Goal: Task Accomplishment & Management: Use online tool/utility

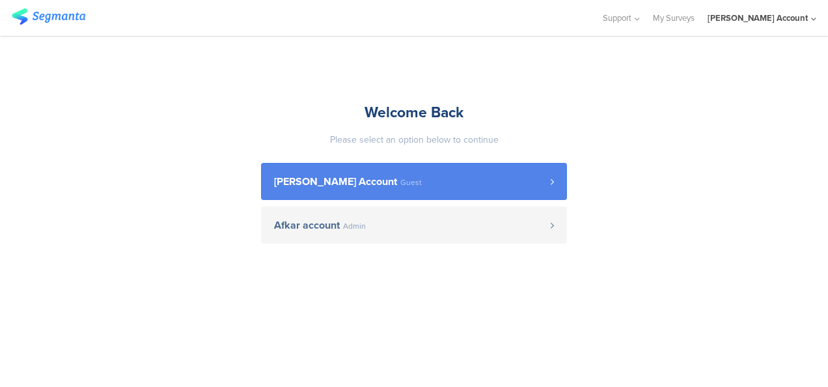
click at [415, 197] on link "odelya kalderon Account Guest" at bounding box center [414, 181] width 306 height 37
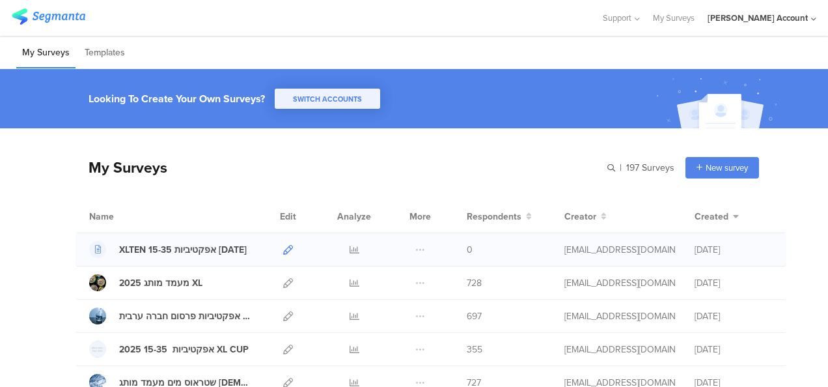
click at [283, 250] on icon at bounding box center [288, 250] width 10 height 10
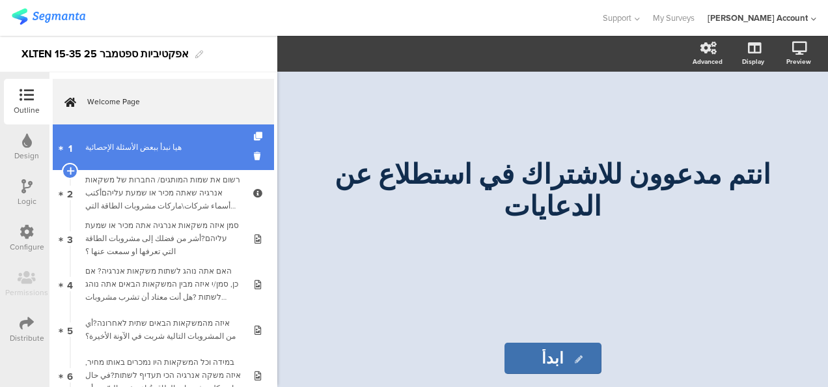
click at [171, 156] on link "1 هيا نبدأ ببعض الأسئلة الإحصائية" at bounding box center [163, 147] width 221 height 46
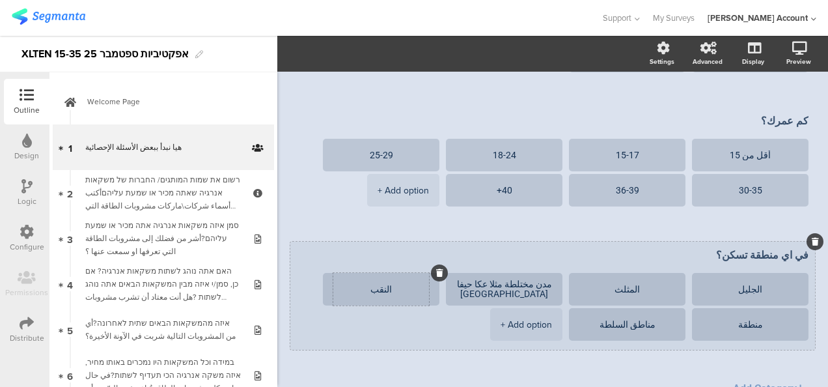
scroll to position [101, 0]
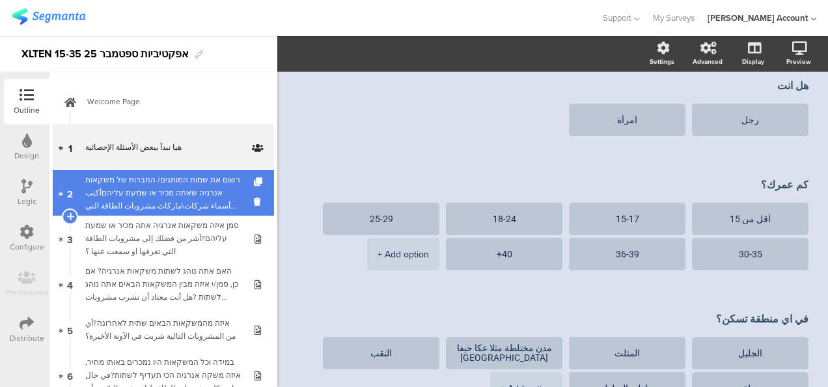
click at [186, 195] on div "רשום את שמות המותגים/ החברות של משקאות אנרגיה שאתה מכיר או שמעת עליהםأكتب أسماء…" at bounding box center [163, 192] width 156 height 39
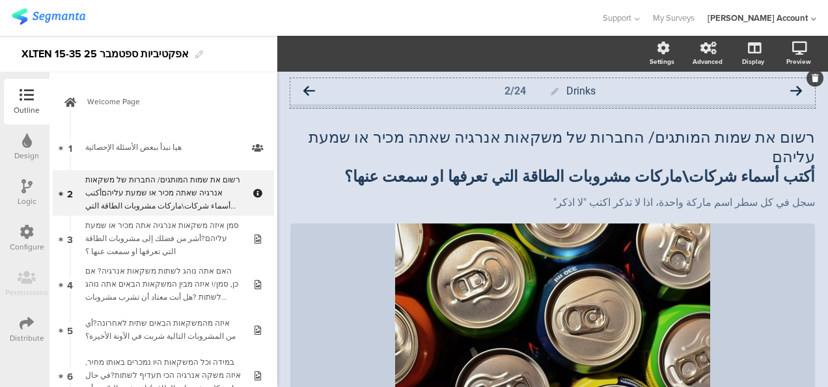
click at [309, 90] on icon at bounding box center [309, 91] width 12 height 12
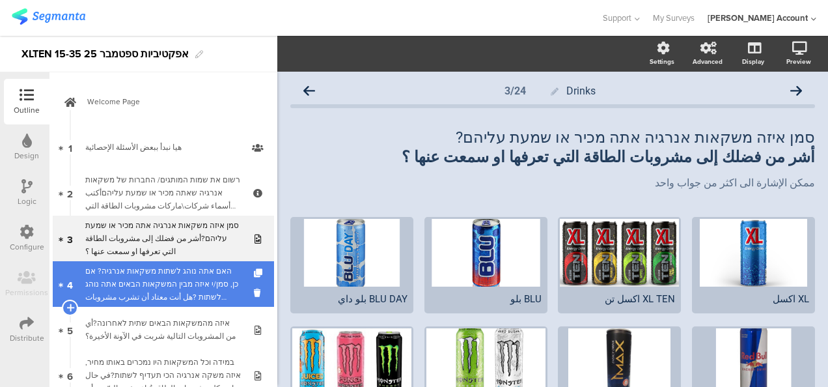
click at [174, 282] on div "האם אתה נוהג לשתות משקאות אנרגיה? אם כן, סמן/י איזה מבין המשקאות הבאים אתה נוהג…" at bounding box center [163, 283] width 156 height 39
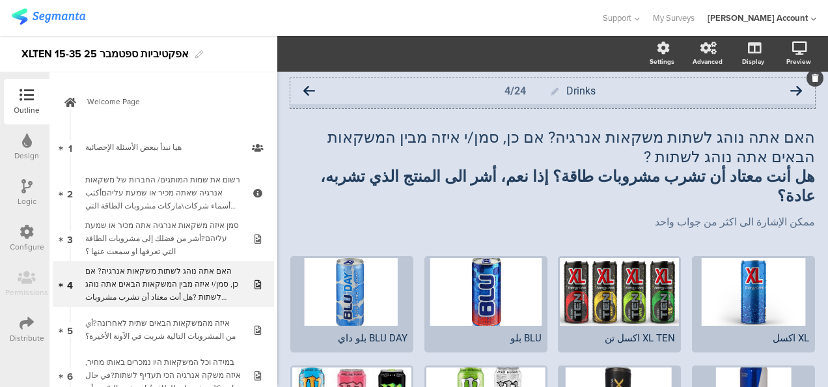
click at [309, 86] on icon at bounding box center [309, 91] width 12 height 12
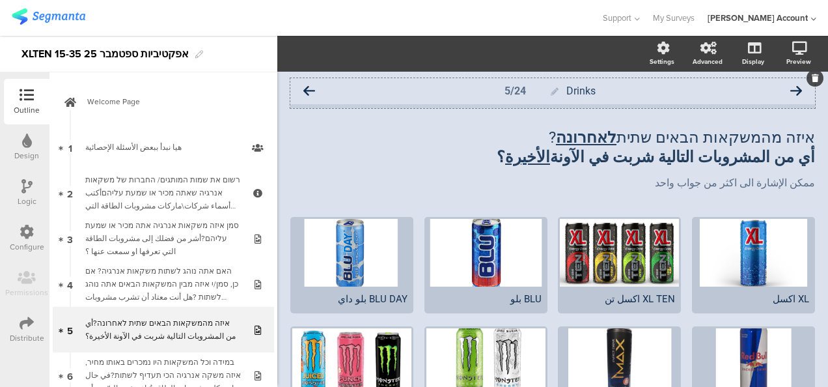
click at [311, 90] on icon at bounding box center [309, 91] width 12 height 12
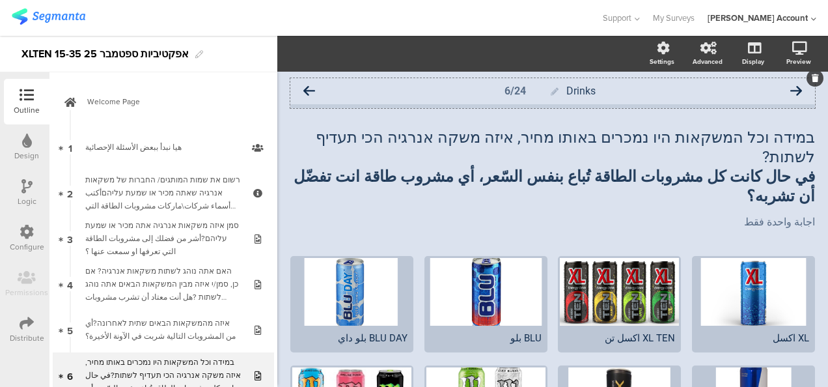
click at [310, 90] on icon at bounding box center [309, 91] width 12 height 12
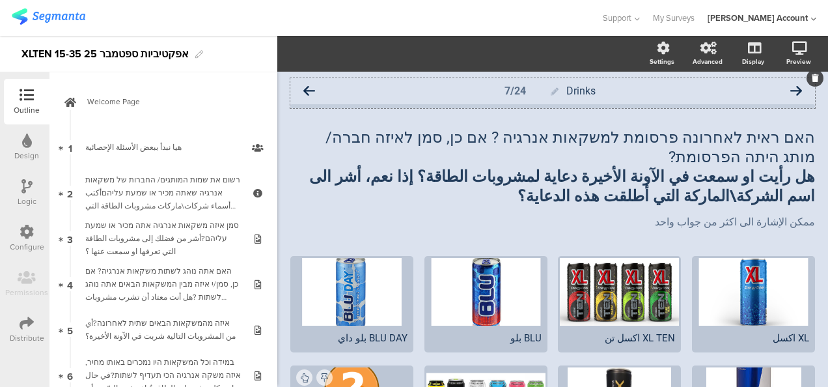
click at [311, 89] on icon at bounding box center [309, 91] width 12 height 12
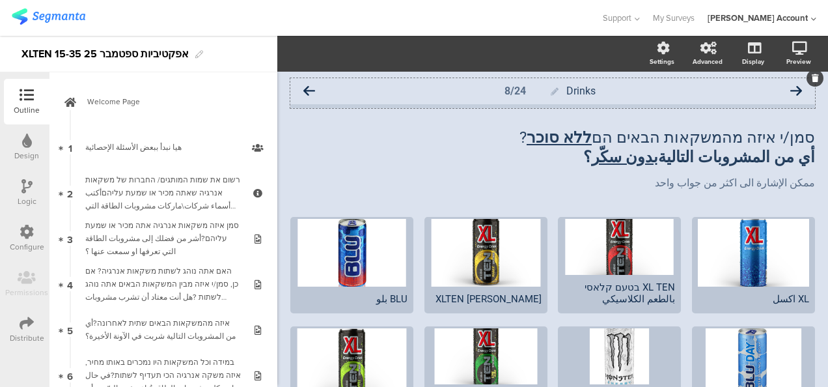
click at [311, 90] on icon at bounding box center [309, 91] width 12 height 12
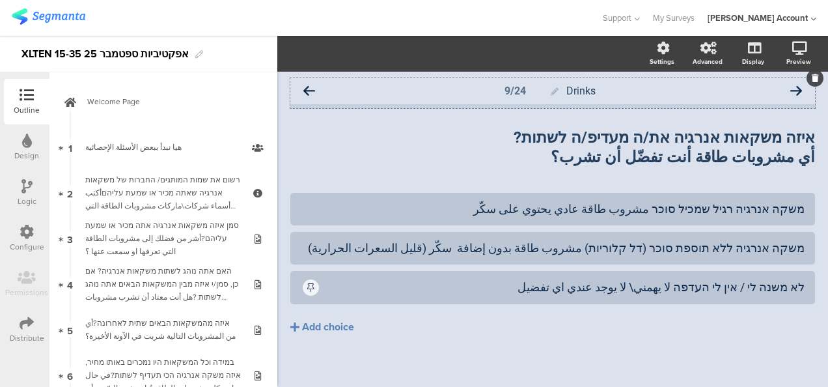
click at [308, 89] on icon at bounding box center [309, 91] width 12 height 12
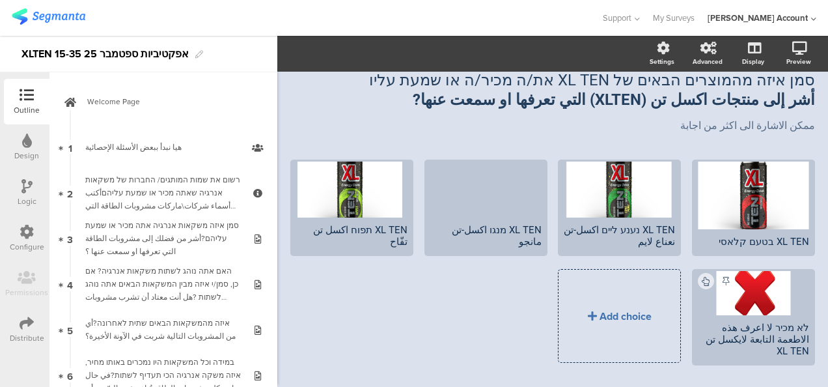
scroll to position [86, 0]
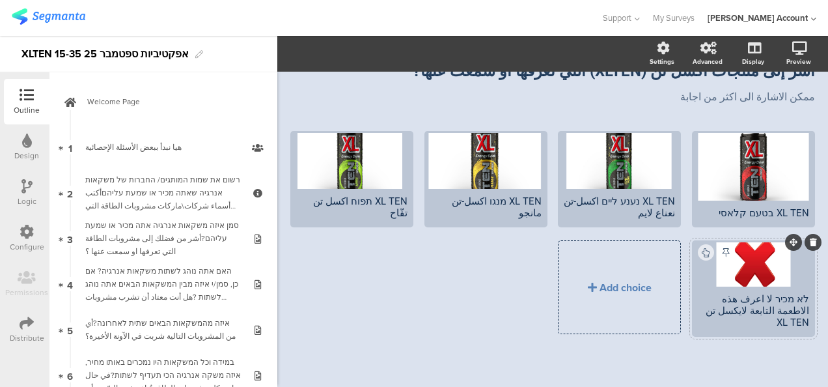
click at [768, 317] on div "לא מכיר لا اعرف هذه الاطعمة التابعة لايكسل تن XL TEN" at bounding box center [753, 310] width 111 height 35
click at [769, 319] on div "לא מכיר لا اعرف هذه الاطعمة التابعة لايكسل تن XL TEN" at bounding box center [753, 310] width 111 height 35
click at [486, 333] on div "XL TEN בטעם קלאסי XL TEN נענע ליים اكسل-تن نعناع لايم" at bounding box center [547, 240] width 535 height 219
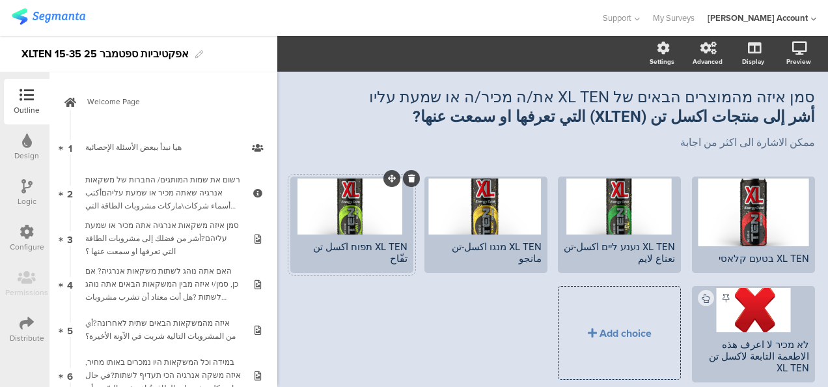
scroll to position [0, 0]
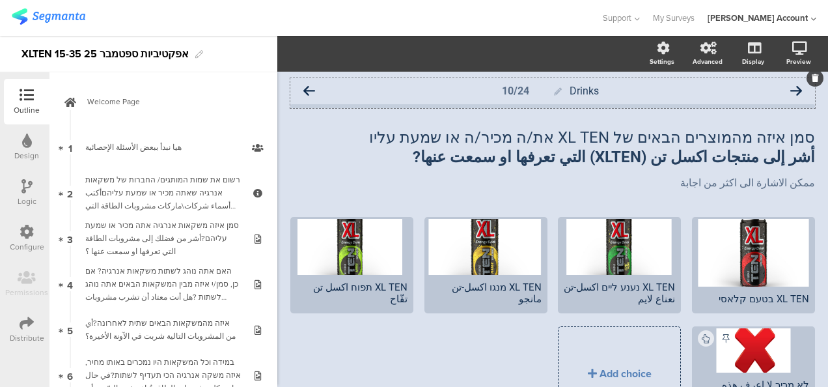
click at [308, 87] on icon at bounding box center [309, 91] width 12 height 12
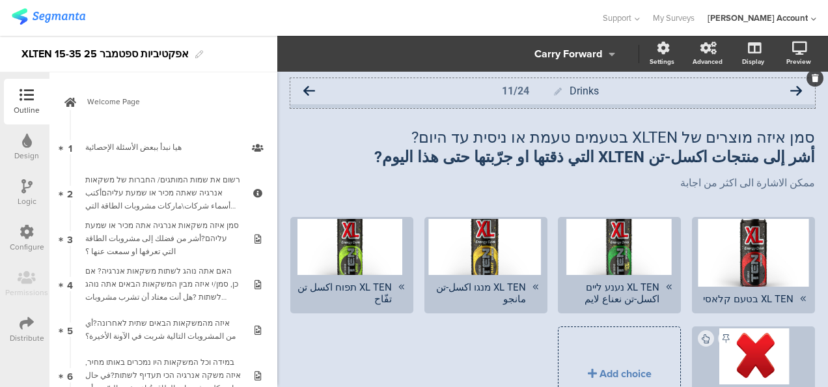
click at [307, 89] on icon at bounding box center [309, 91] width 12 height 12
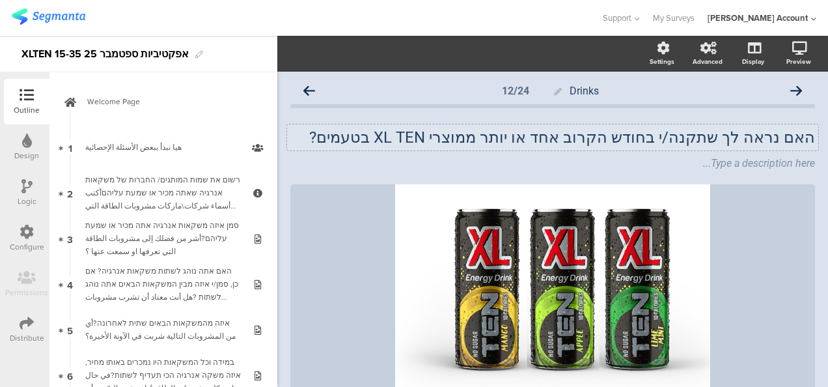
click at [627, 136] on div "האם נראה לך שתקנה/י בחודש הקרוב אחד או יותר ממוצרי XL TEN בטעמים? האם נראה לך ש…" at bounding box center [552, 137] width 531 height 26
click at [627, 136] on p "האם נראה לך שתקנה/י בחודש הקרוב אחד או יותר ממוצרי XL TEN בטעמים?" at bounding box center [552, 138] width 525 height 20
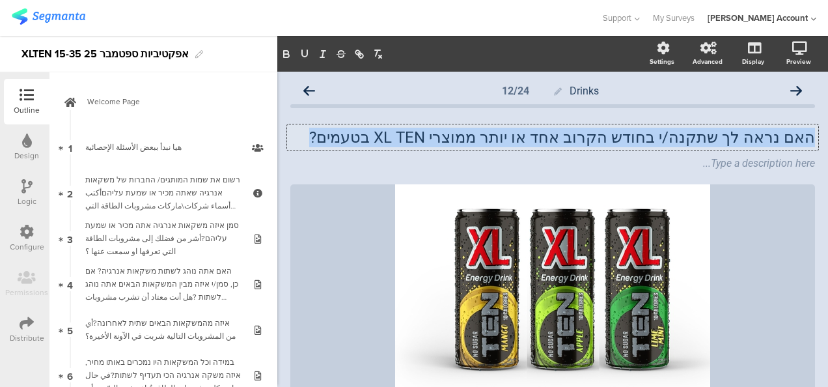
click at [627, 135] on p "האם נראה לך שתקנה/י בחודש הקרוב אחד או יותר ממוצרי XL TEN בטעמים?" at bounding box center [552, 138] width 525 height 20
click at [381, 137] on p "האם נראה לך שתקנה/י בחודש הקרוב אחד או יותר ממוצרי XL TEN בטעמים?" at bounding box center [552, 138] width 525 height 20
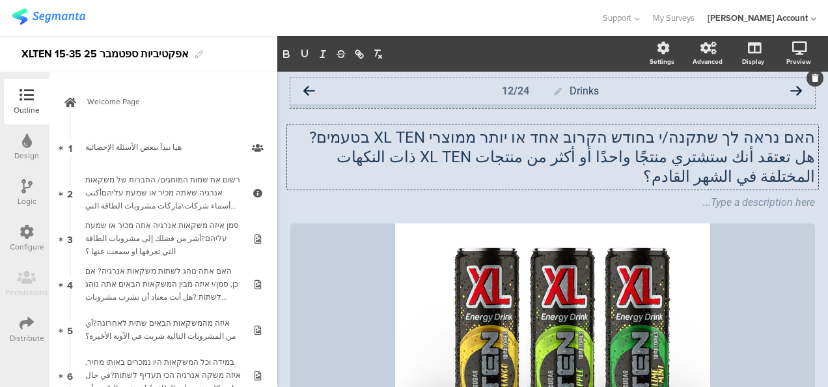
click at [790, 90] on icon at bounding box center [796, 91] width 12 height 12
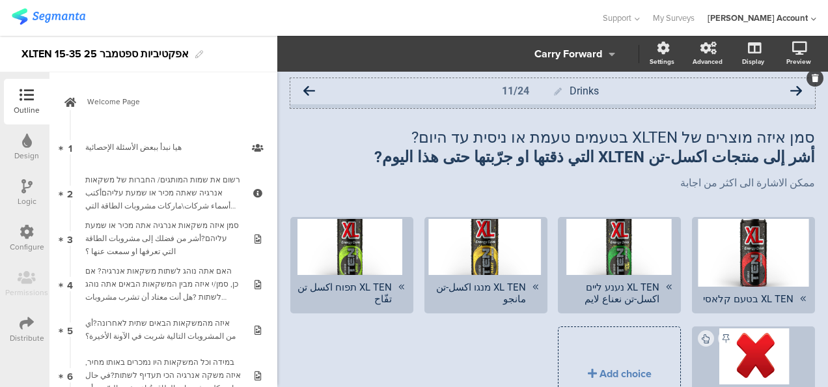
click at [309, 89] on icon at bounding box center [309, 91] width 12 height 12
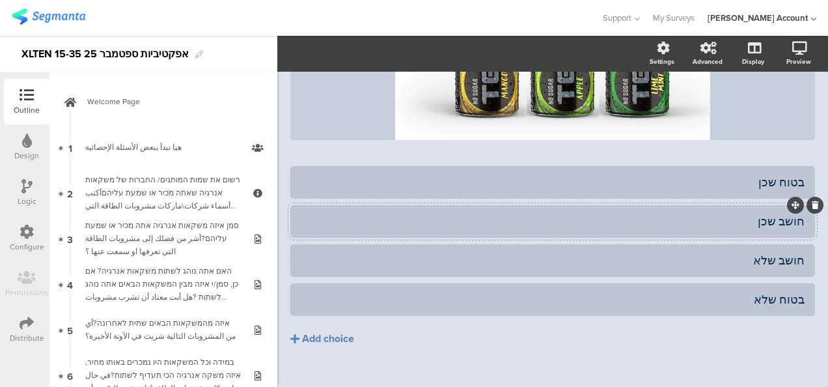
scroll to position [227, 0]
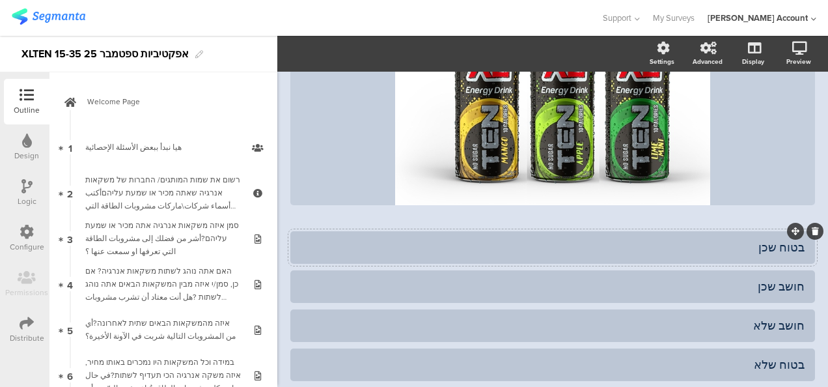
click at [733, 240] on div "בטוח שכן" at bounding box center [553, 247] width 504 height 15
click at [721, 279] on div "חושב שכן" at bounding box center [553, 286] width 504 height 15
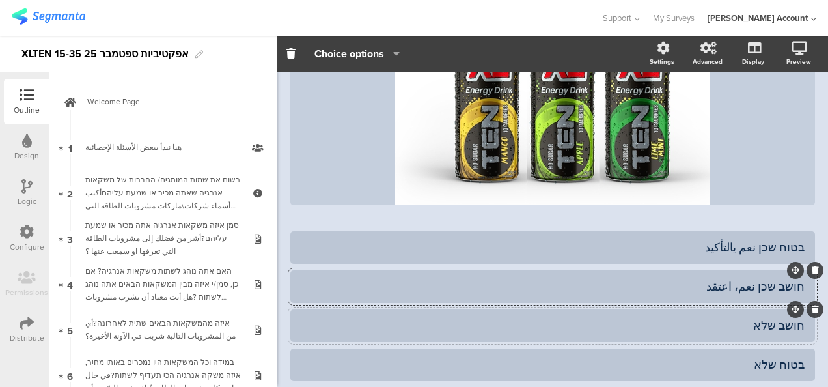
click at [682, 309] on div at bounding box center [552, 325] width 525 height 33
click at [693, 318] on div "חושב שלא" at bounding box center [553, 325] width 504 height 15
click at [698, 357] on div "בטוח שלא" at bounding box center [553, 364] width 504 height 15
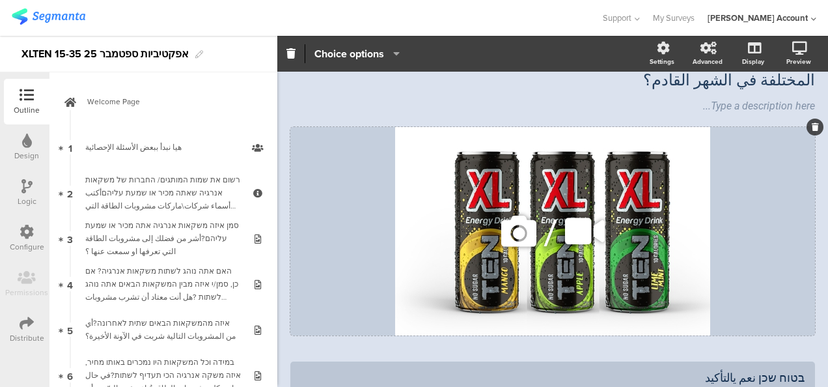
scroll to position [0, 0]
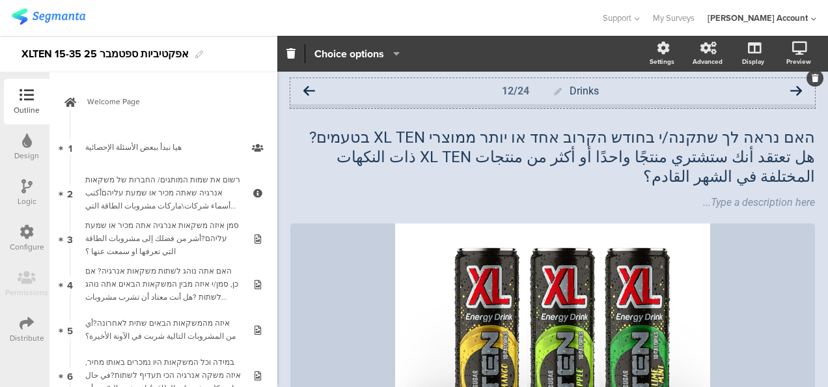
click at [311, 87] on icon at bounding box center [309, 91] width 12 height 12
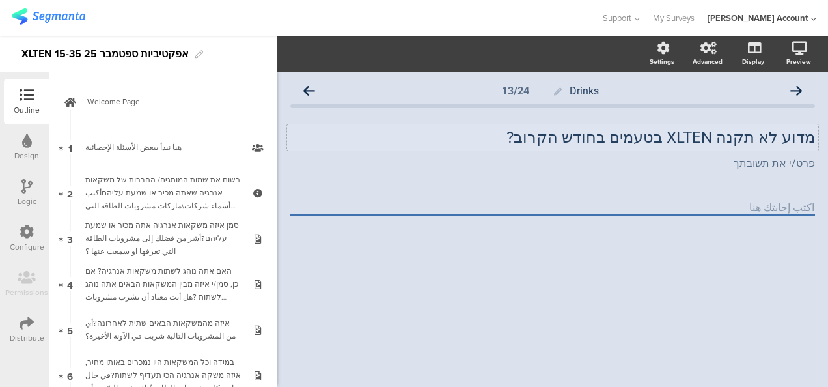
click at [545, 133] on div "מדוע לא תקנה XLTEN בטעמים בחודש הקרוב? מדוע לא תקנה XLTEN בטעמים בחודש הקרוב?" at bounding box center [552, 137] width 531 height 26
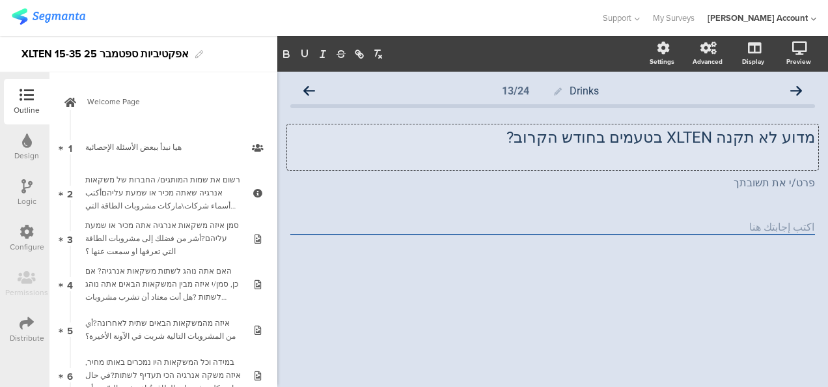
click at [618, 141] on p "מדוע לא תקנה XLTEN בטעמים בחודש הקרוב?" at bounding box center [552, 138] width 525 height 20
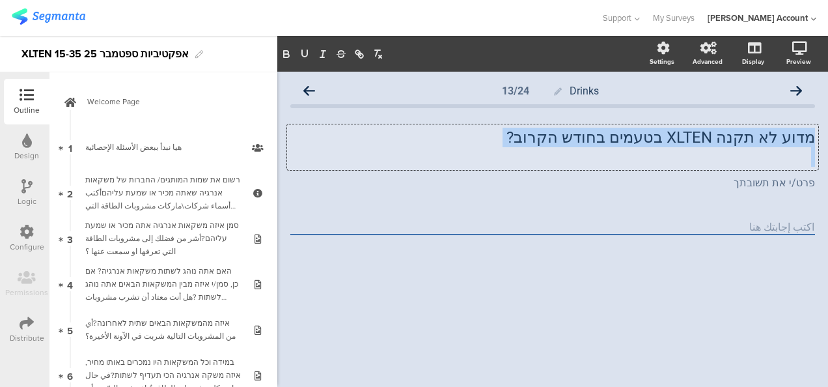
click at [618, 141] on p "מדוע לא תקנה XLTEN בטעמים בחודש הקרוב?" at bounding box center [552, 138] width 525 height 20
copy p "מדוע לא תקנה XLTEN בטעמים בחודש הקרוב?"
click at [708, 158] on p at bounding box center [552, 157] width 525 height 20
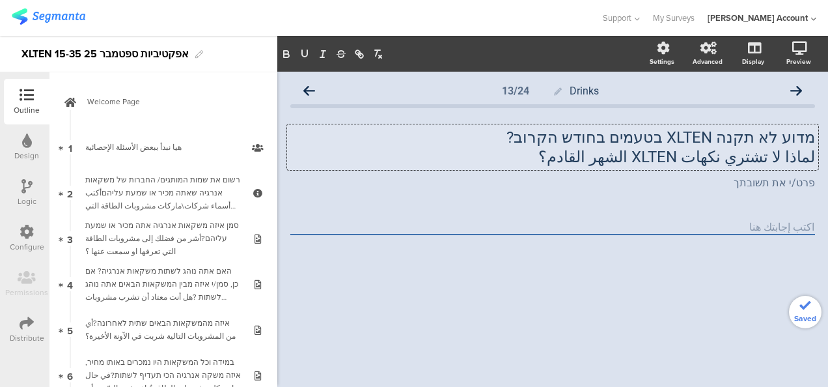
click at [728, 160] on p "لماذا لا تشتري نكهات XLTEN الشهر القادم؟" at bounding box center [552, 157] width 525 height 20
click at [690, 156] on p "لماذا لا تشتري XLTEN الشهر القادم؟" at bounding box center [552, 157] width 525 height 20
click at [797, 89] on icon at bounding box center [796, 91] width 12 height 12
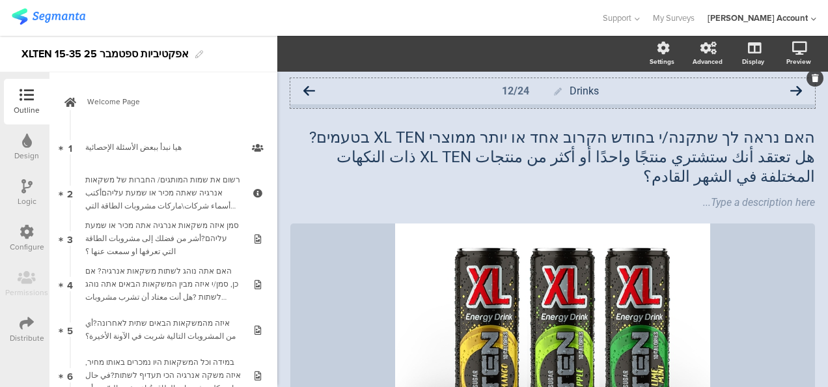
click at [790, 89] on icon at bounding box center [796, 91] width 12 height 12
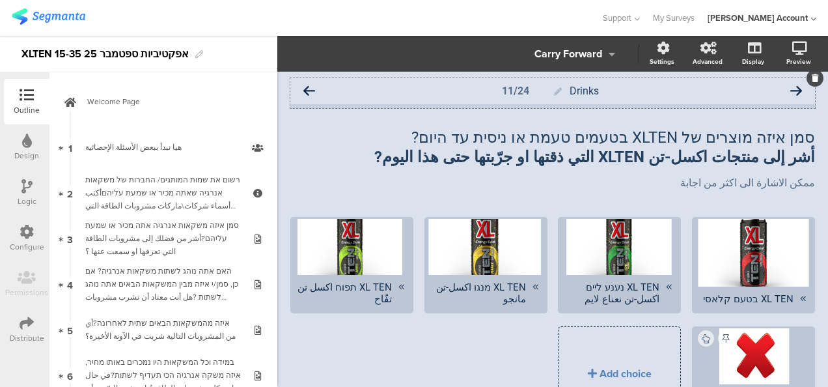
click at [308, 90] on icon at bounding box center [309, 91] width 12 height 12
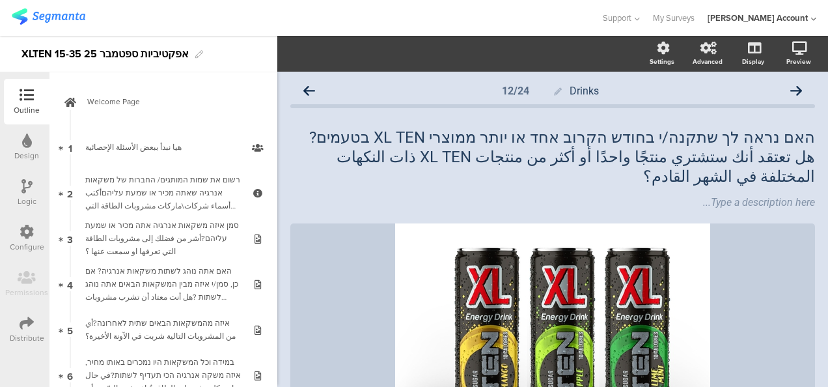
click at [308, 90] on icon at bounding box center [309, 91] width 12 height 12
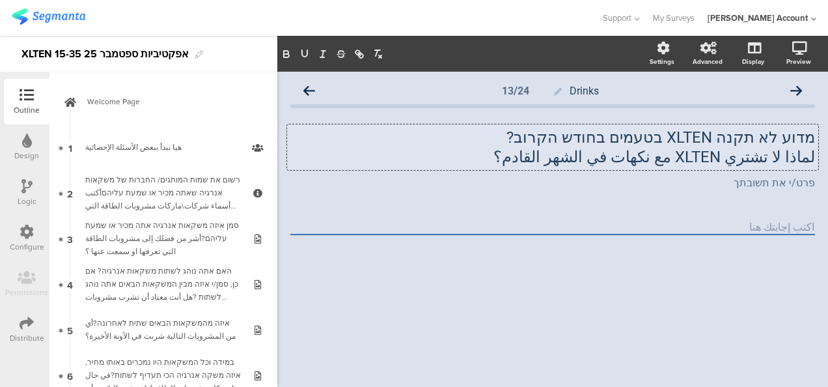
click at [786, 158] on div "מדוע לא תקנה XLTEN בטעמים בחודש הקרוב? لماذا لا تشتري XLTEN مع نكهات في الشهر ا…" at bounding box center [552, 147] width 531 height 46
click at [786, 156] on p "لماذا لا تشتري XLTEN مع نكهات في الشهر القادم؟" at bounding box center [552, 157] width 525 height 20
click at [311, 92] on icon at bounding box center [309, 91] width 12 height 12
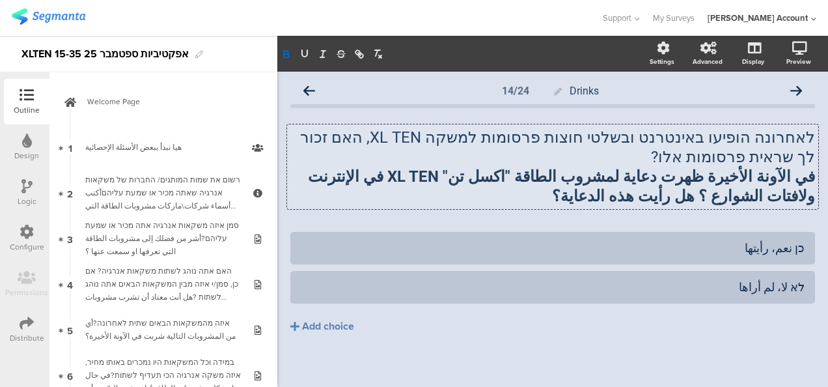
click at [780, 192] on div "לאחרונה הופיעו באינטרנט ובשלטי חוצות פרסומות למשקה XL TEN, האם זכור לך שראית פר…" at bounding box center [552, 166] width 531 height 85
click at [780, 192] on strong "في الآونة الأخيرة ظهرت دعاية لمشروب الطاقة "اكسل تن" XL TEN في الإنترنت ولافتات…" at bounding box center [559, 186] width 511 height 38
click at [307, 89] on icon at bounding box center [309, 91] width 12 height 12
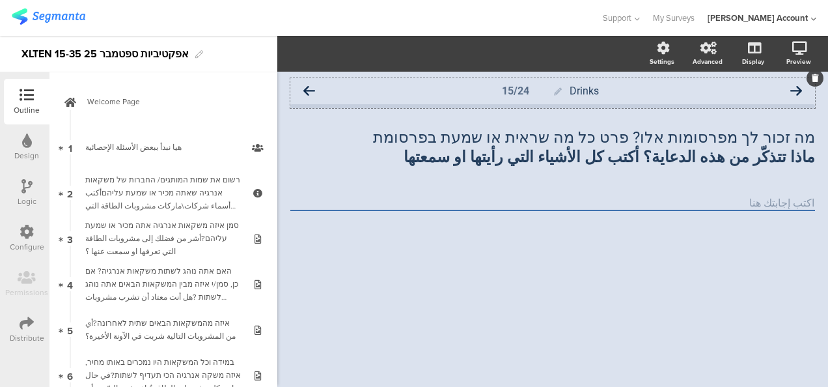
click at [312, 89] on icon at bounding box center [309, 91] width 12 height 12
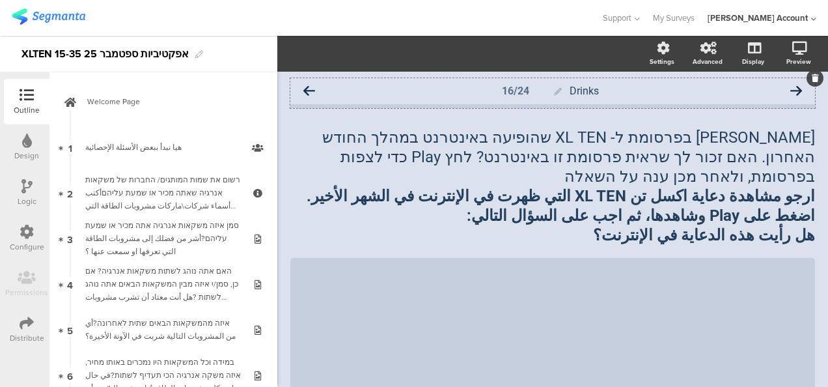
click at [306, 90] on icon at bounding box center [309, 91] width 12 height 12
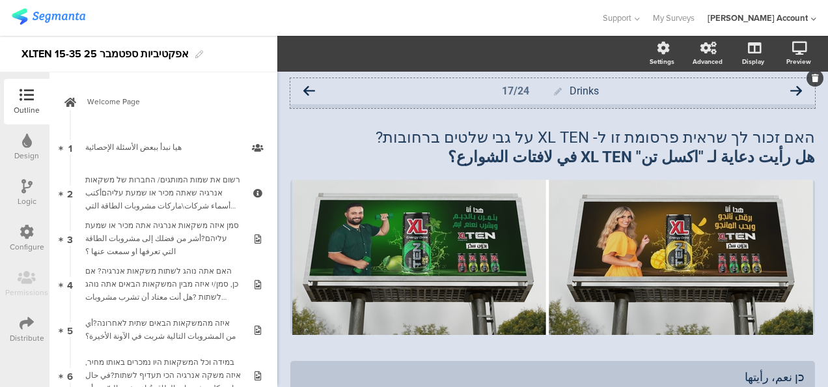
click at [312, 91] on icon at bounding box center [309, 91] width 12 height 12
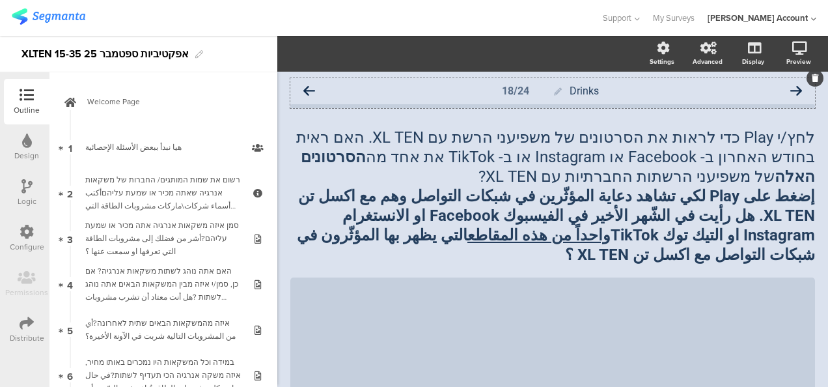
click at [309, 89] on icon at bounding box center [309, 91] width 12 height 12
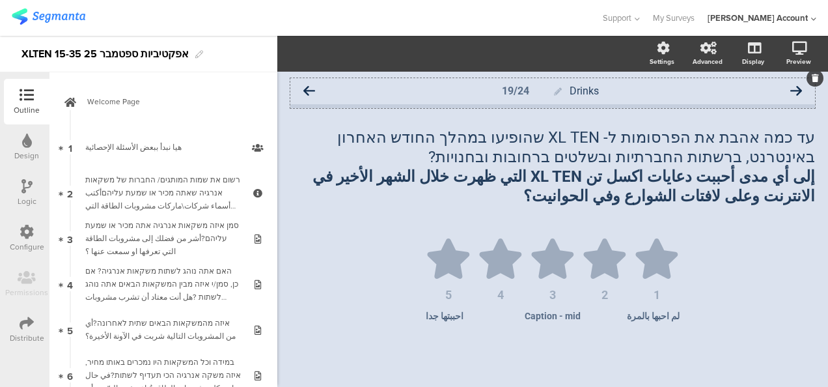
click at [310, 90] on icon at bounding box center [309, 91] width 12 height 12
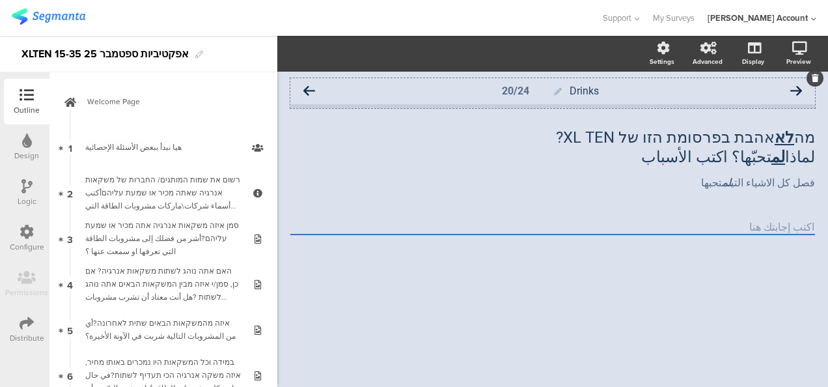
click at [799, 89] on icon at bounding box center [796, 91] width 12 height 12
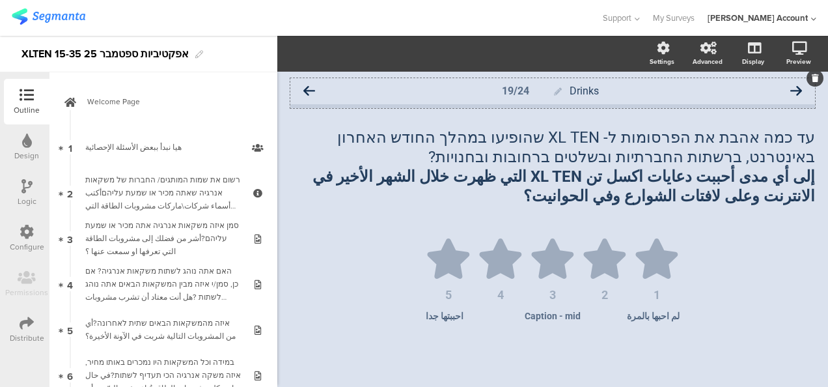
click at [311, 89] on icon at bounding box center [309, 91] width 12 height 12
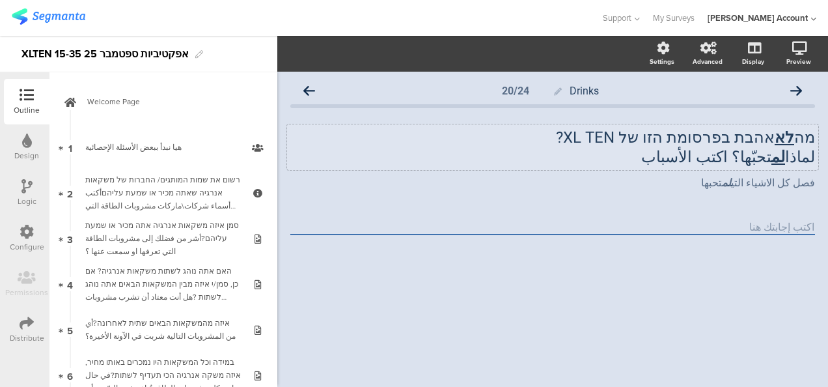
click at [808, 159] on div "מה לא אהבת בפרסומת הזו של XL TEN? لماذا لم تحبّها؟ اكتب الأسباب מה לא אהבת בפרס…" at bounding box center [552, 147] width 531 height 46
click at [808, 159] on p "لماذا لم تحبّها؟ اكتب الأسباب" at bounding box center [552, 157] width 525 height 20
click at [310, 88] on icon at bounding box center [309, 91] width 12 height 12
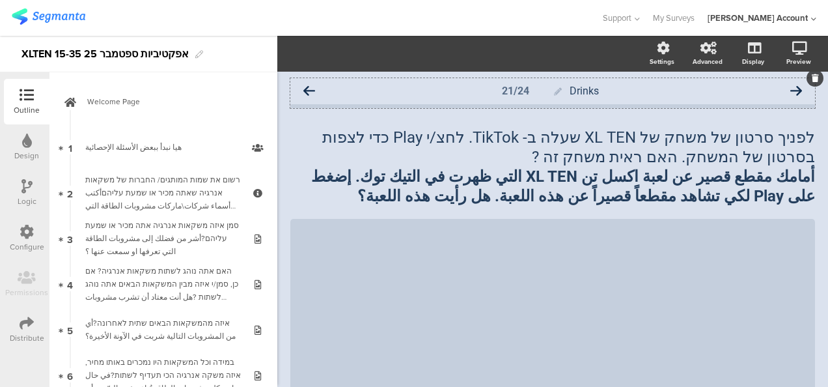
click at [310, 90] on icon at bounding box center [309, 91] width 12 height 12
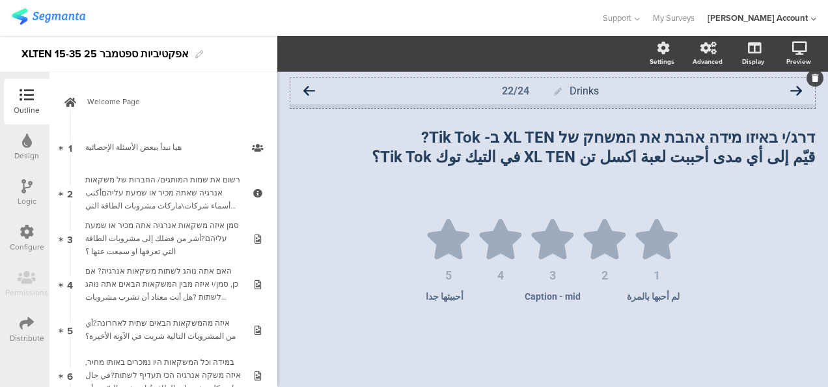
click at [312, 89] on icon at bounding box center [309, 91] width 12 height 12
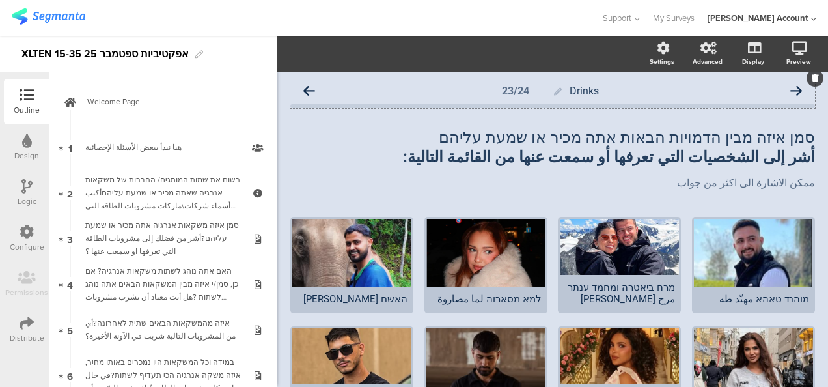
click at [311, 92] on icon at bounding box center [309, 91] width 12 height 12
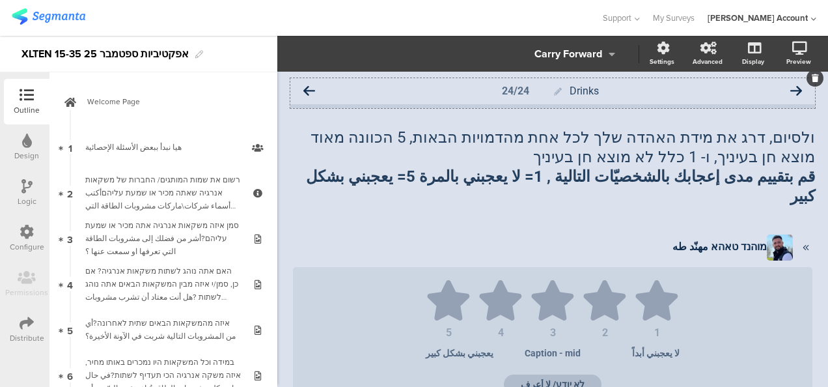
click at [312, 92] on icon at bounding box center [309, 91] width 12 height 12
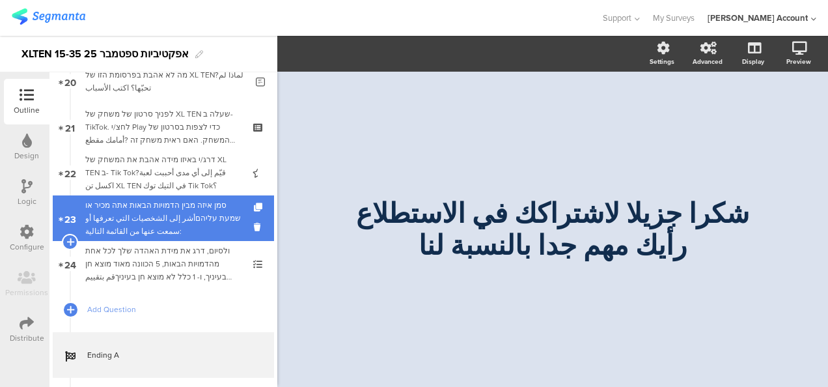
scroll to position [997, 0]
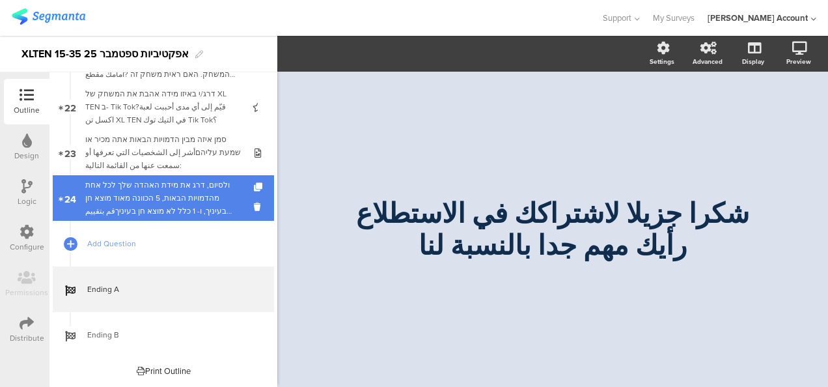
click at [189, 190] on div "ולסיום, דרג את מידת האהדה שלך לכל אחת מהדמויות הבאות, 5 הכוונה מאוד מוצא חן בעי…" at bounding box center [163, 197] width 156 height 39
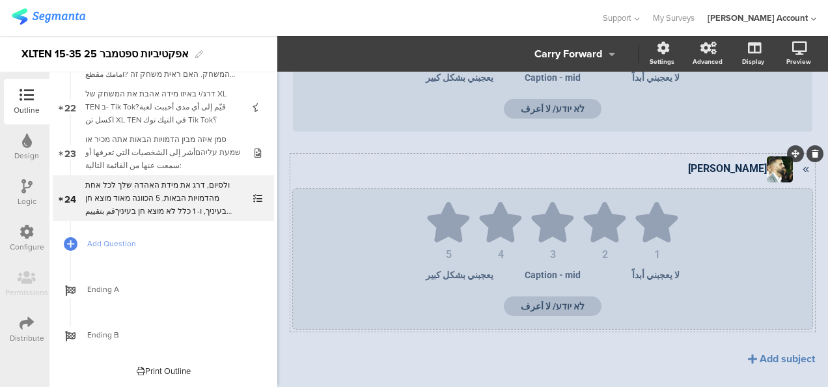
scroll to position [1676, 0]
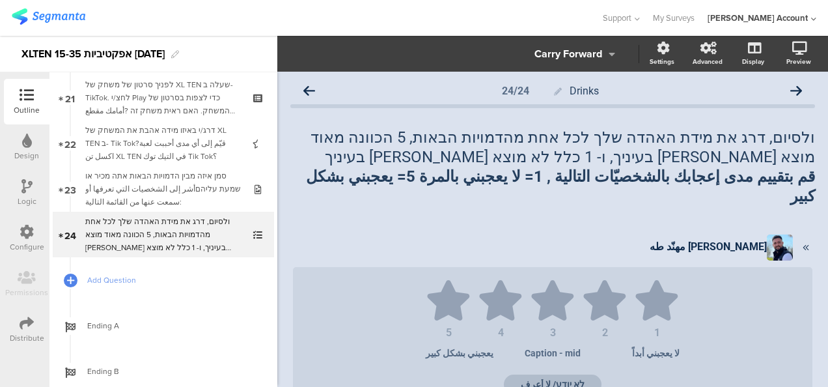
scroll to position [965, 0]
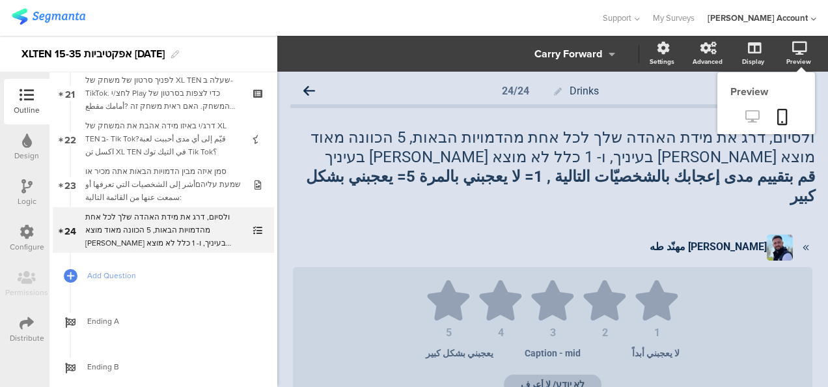
click at [745, 115] on icon at bounding box center [752, 116] width 14 height 12
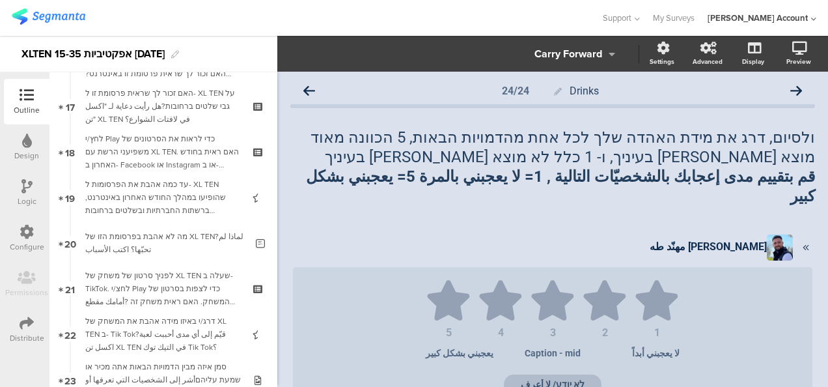
scroll to position [997, 0]
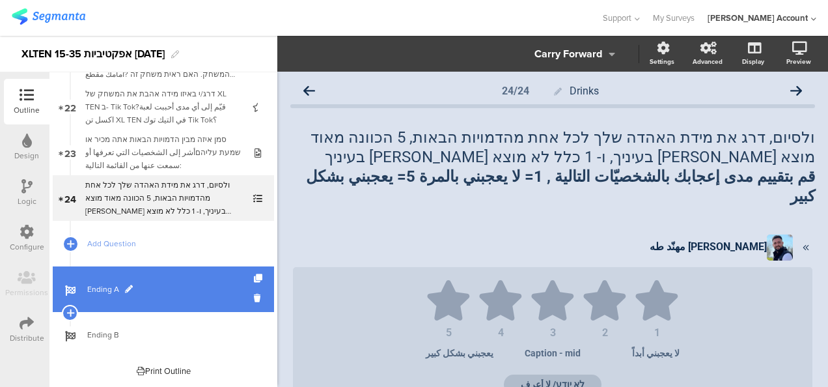
click at [158, 292] on span "Ending A" at bounding box center [170, 289] width 167 height 13
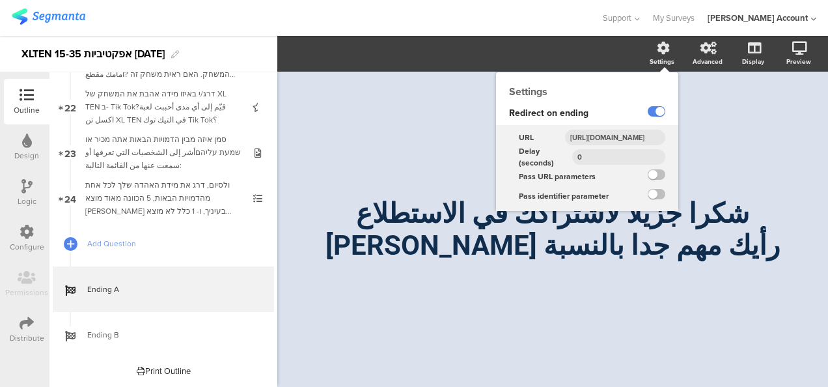
click at [637, 133] on input "https://www.ipanel.co.il/SurveyInterface/RedirectBackToSG.html?i.user9=completed" at bounding box center [615, 138] width 100 height 16
click at [622, 154] on input "0" at bounding box center [618, 157] width 93 height 16
click at [651, 158] on input "0" at bounding box center [618, 157] width 93 height 16
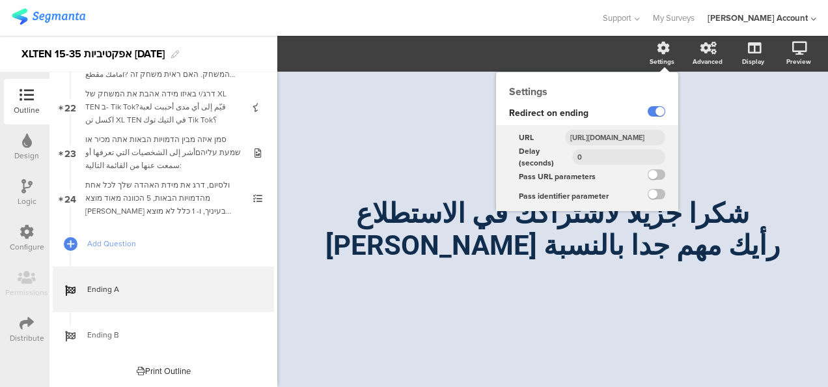
click at [651, 158] on input "0" at bounding box center [618, 157] width 93 height 16
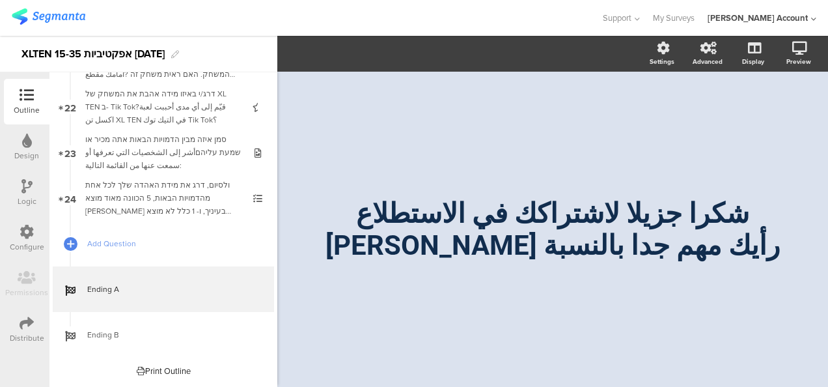
click at [416, 167] on div "/ شكرا جزيلا لاشتراكك في الاستطلاع رأيك مهم جدا بالنسبة لنا شكرا جزيلا لاشتراكك…" at bounding box center [552, 223] width 547 height 302
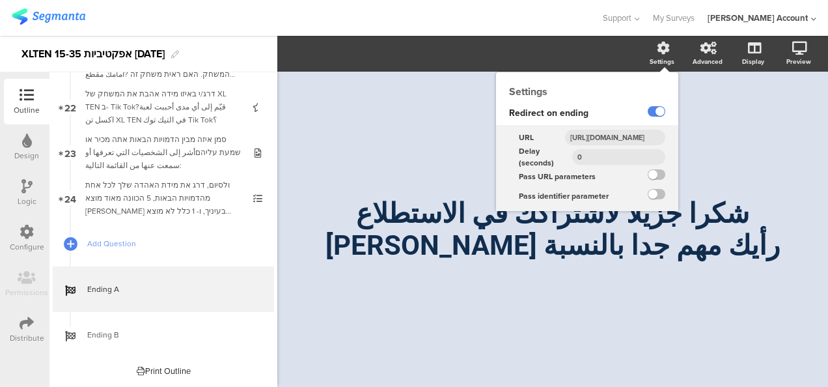
click at [655, 48] on div "Settings" at bounding box center [669, 54] width 46 height 33
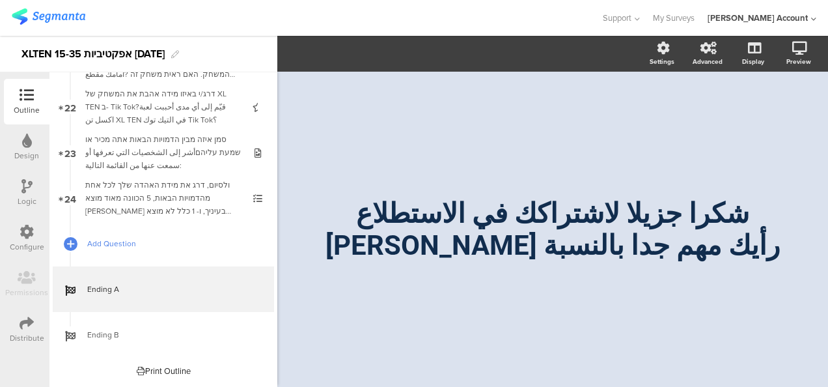
click at [128, 243] on span "Add Question" at bounding box center [170, 243] width 167 height 13
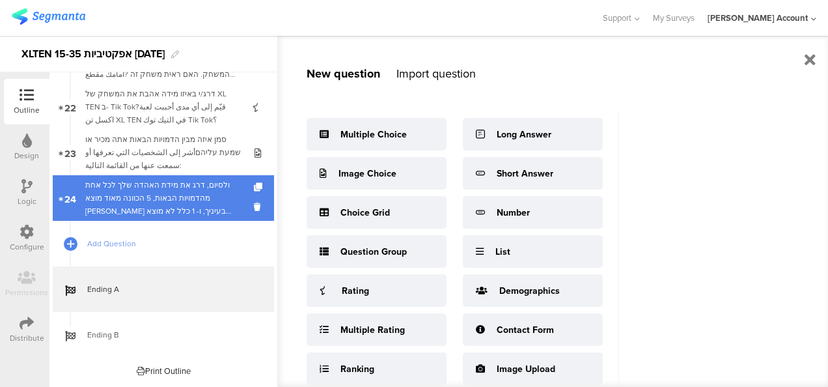
click at [150, 206] on div "ולסיום, דרג את מידת האהדה שלך לכל אחת מהדמויות הבאות, 5 הכוונה מאוד מוצא חן בעי…" at bounding box center [163, 197] width 156 height 39
